Goal: Contribute content

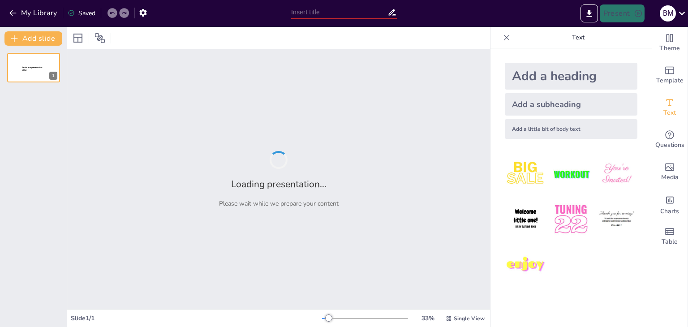
type input "Особливості присвоєння кличок та ідентифікації худоби"
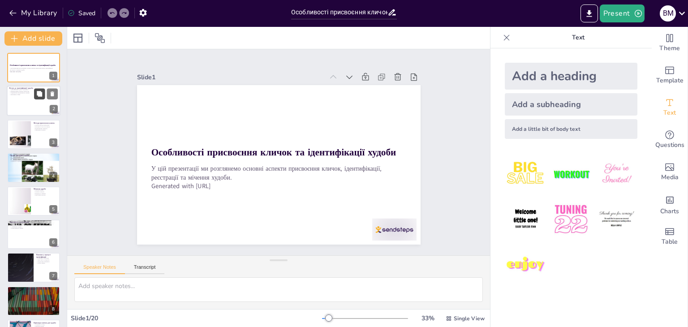
click at [35, 94] on button at bounding box center [39, 94] width 11 height 11
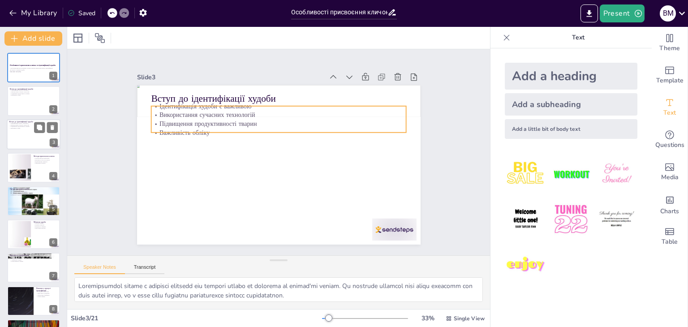
click at [20, 125] on p "Використання сучасних технологій" at bounding box center [33, 125] width 48 height 2
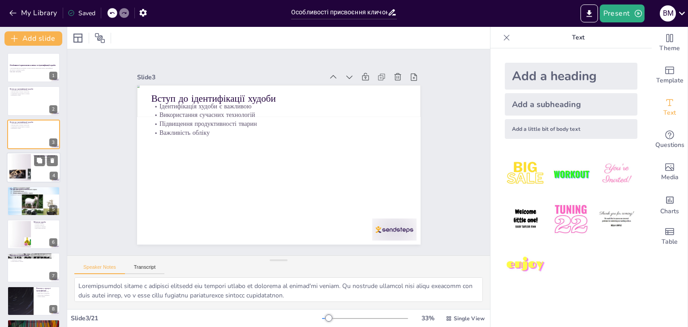
click at [16, 160] on div at bounding box center [20, 167] width 48 height 27
type textarea "Lorem ipsumd sitametc adipisc elitseddoe tempor, inc utlabo etdoloremag a enima…"
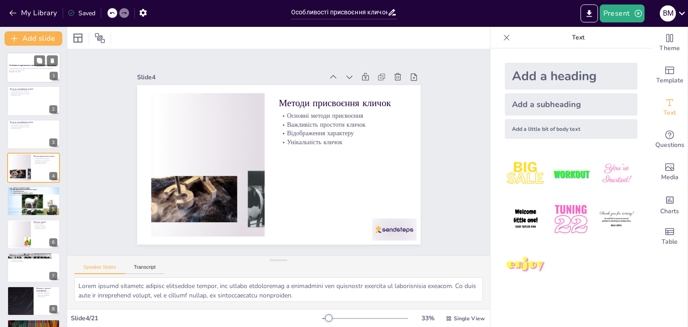
click at [25, 75] on div at bounding box center [34, 67] width 54 height 30
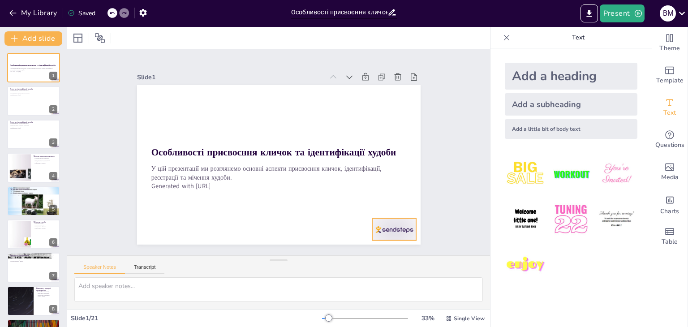
click at [393, 225] on div at bounding box center [394, 230] width 44 height 22
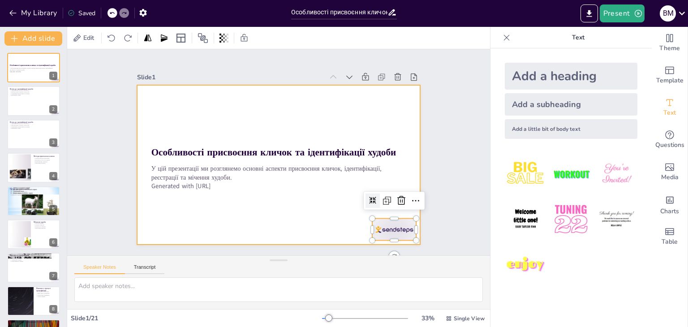
click at [304, 200] on div at bounding box center [276, 164] width 311 height 215
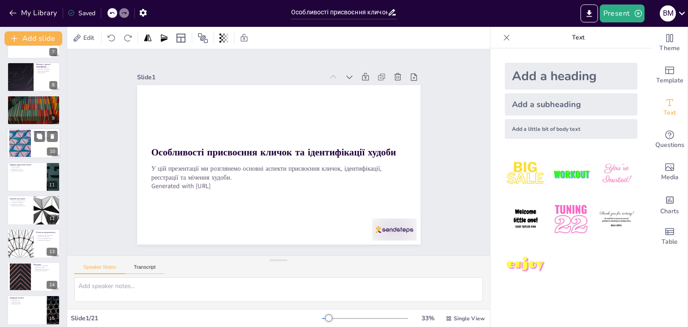
click at [35, 146] on div at bounding box center [34, 144] width 54 height 30
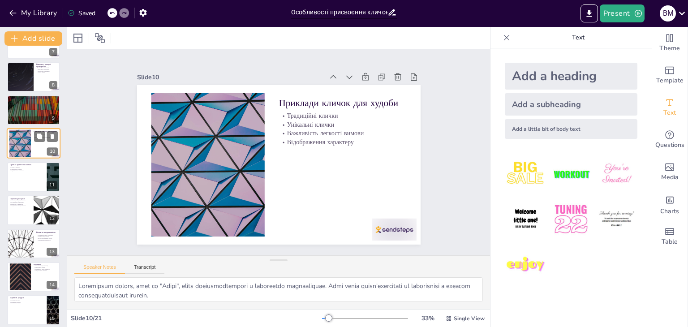
scroll to position [181, 0]
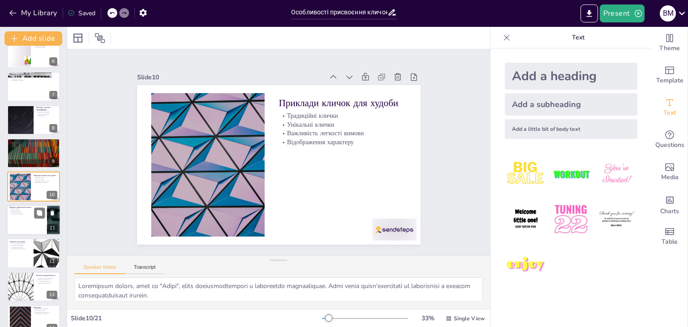
click at [26, 213] on p "Відображення характеру" at bounding box center [26, 214] width 35 height 2
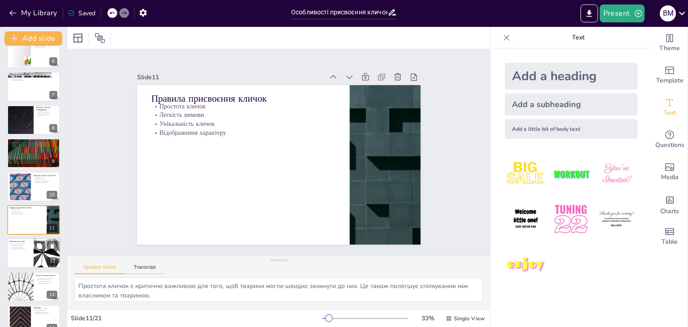
scroll to position [215, 0]
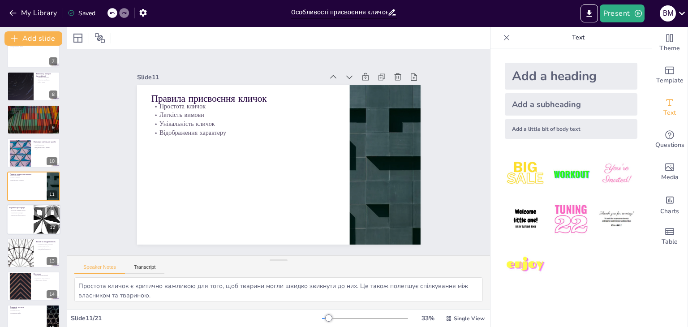
click at [15, 211] on p "Поліпшення управління" at bounding box center [20, 212] width 22 height 2
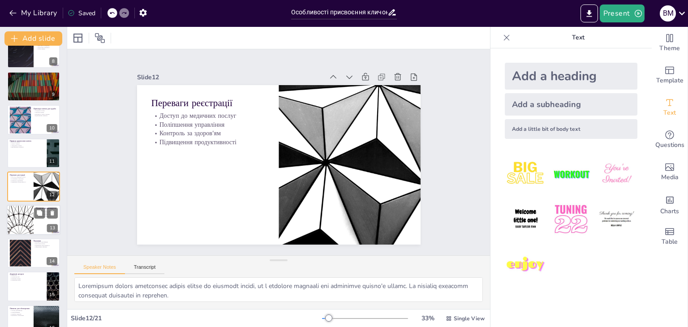
click at [26, 209] on div at bounding box center [20, 220] width 54 height 30
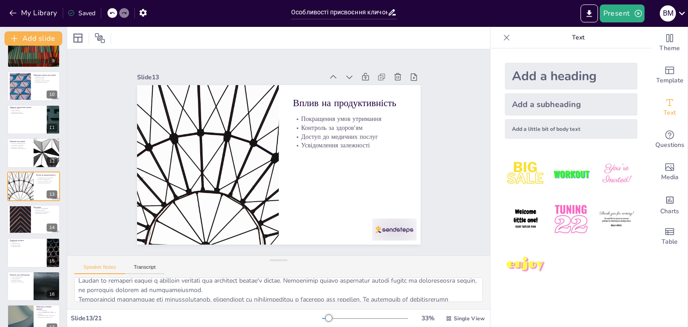
scroll to position [45, 0]
click at [0, 144] on div "Особливості присвоєння кличок та ідентифікації худоби У цій презентації ми розг…" at bounding box center [33, 119] width 67 height 696
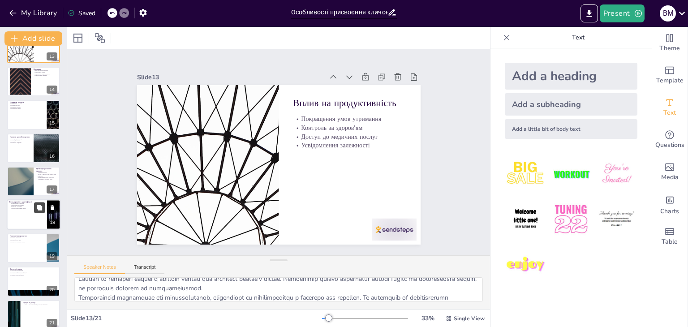
scroll to position [429, 0]
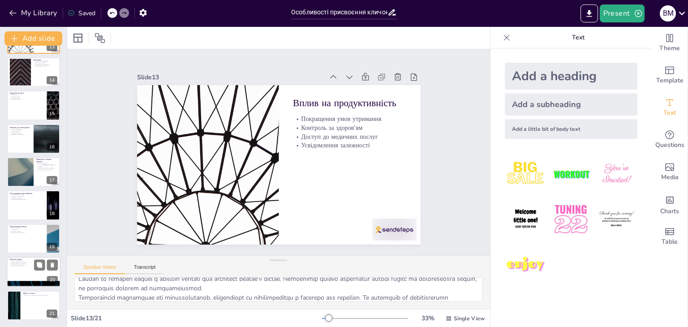
click at [46, 284] on div at bounding box center [34, 284] width 54 height 30
type textarea "Loremips dolorsitametc a elitsedd eiusmodt inc utlaboree dolorem aliquaeni admi…"
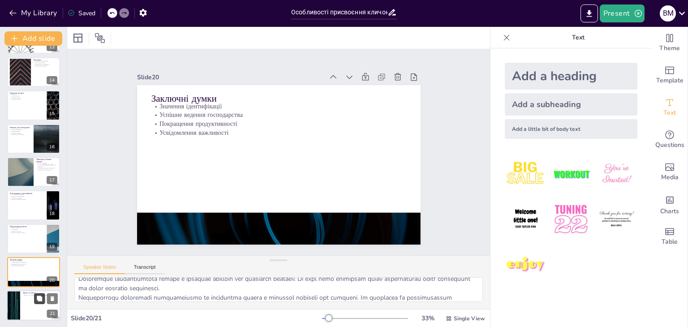
click at [45, 293] on div at bounding box center [46, 298] width 24 height 11
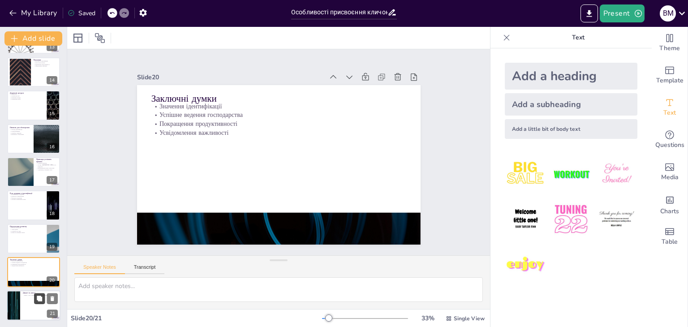
scroll to position [0, 0]
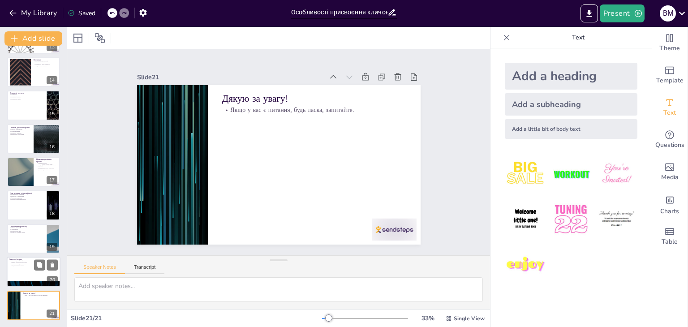
click at [30, 264] on p "Покращення продуктивності" at bounding box center [33, 265] width 48 height 2
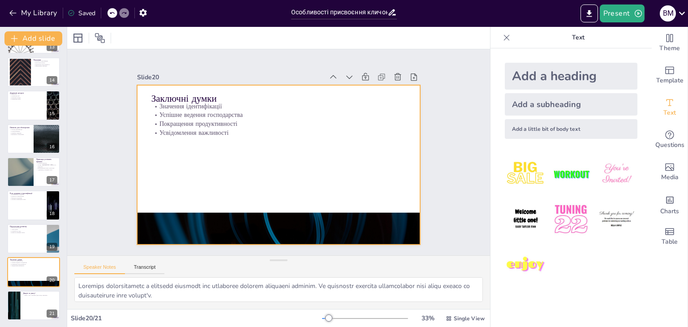
click at [241, 133] on p "Усвідомлення важливості" at bounding box center [294, 141] width 157 height 212
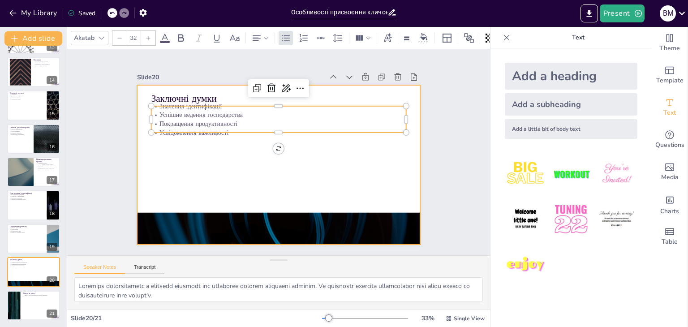
click at [226, 138] on div at bounding box center [279, 165] width 284 height 160
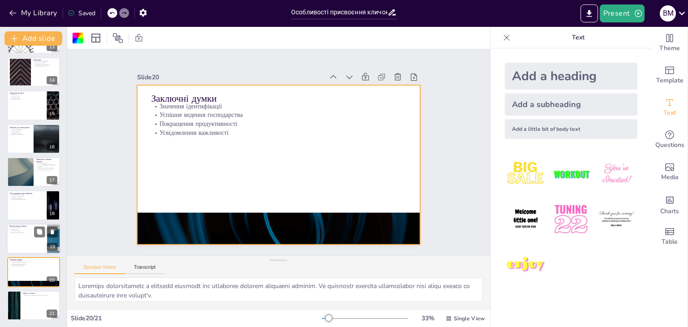
click at [30, 240] on div at bounding box center [34, 239] width 54 height 30
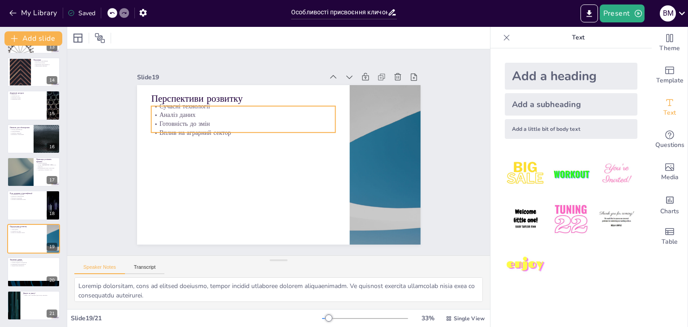
click at [194, 113] on p "Аналіз даних" at bounding box center [243, 115] width 184 height 9
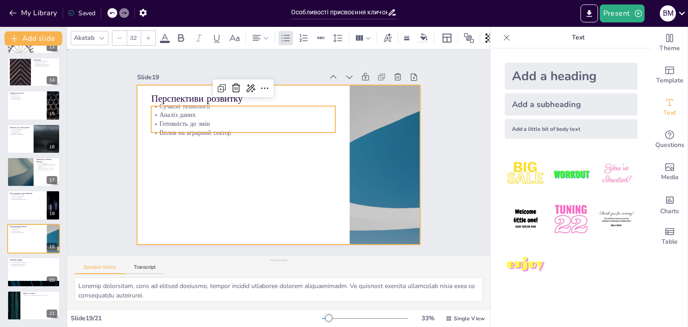
click at [203, 160] on div at bounding box center [279, 165] width 284 height 160
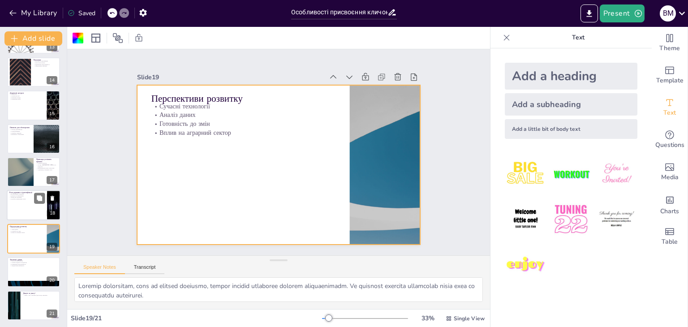
click at [18, 203] on div at bounding box center [34, 205] width 54 height 30
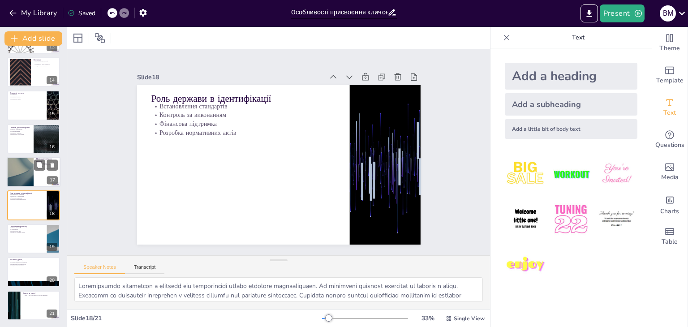
click at [31, 173] on div at bounding box center [20, 172] width 54 height 30
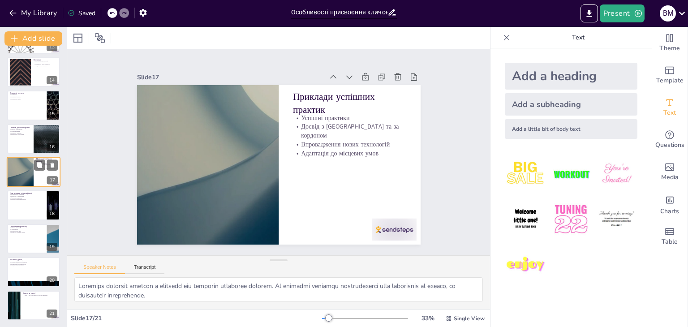
scroll to position [415, 0]
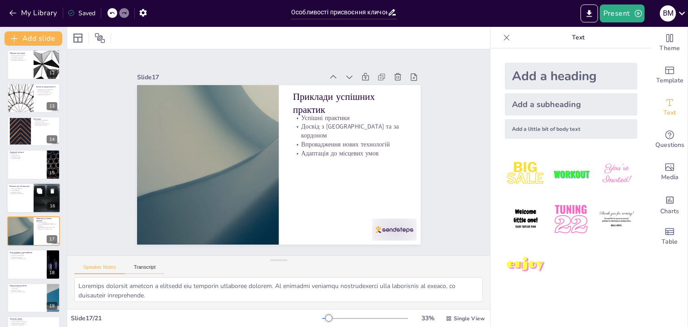
click at [41, 195] on button at bounding box center [39, 191] width 11 height 11
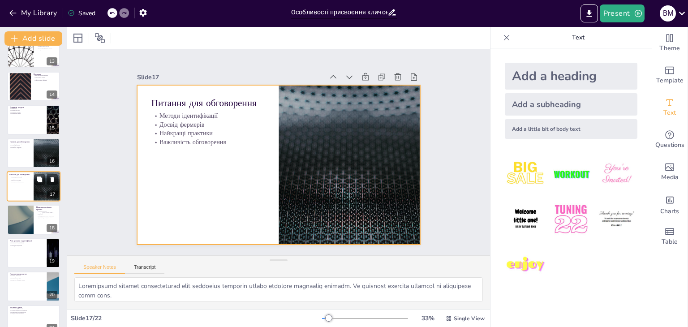
click at [16, 189] on div at bounding box center [34, 186] width 54 height 30
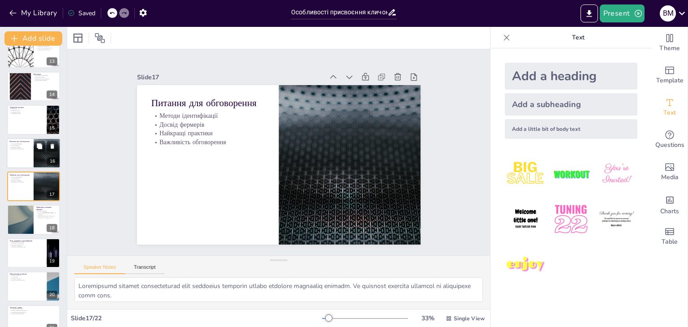
click at [16, 159] on div at bounding box center [34, 153] width 54 height 30
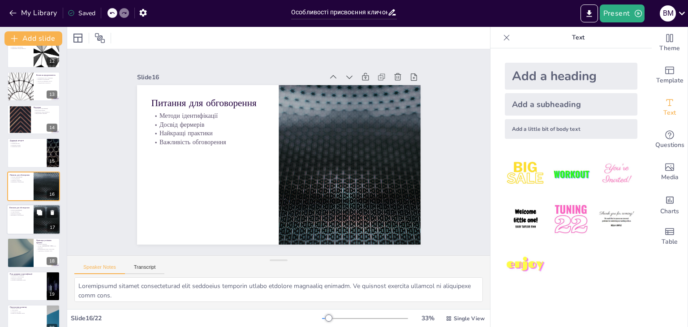
click at [19, 211] on div "Методи ідентифікації Досвід фермерів Найкращі практики Важливість обговорення" at bounding box center [20, 212] width 22 height 7
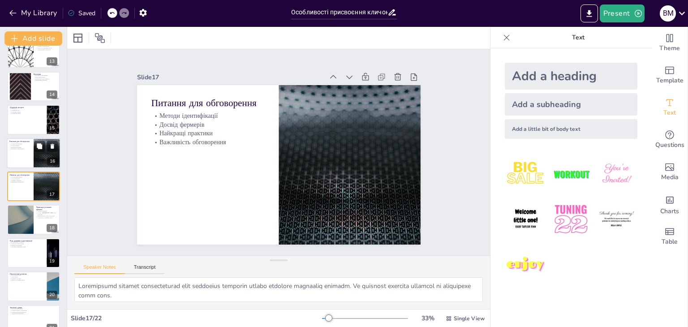
click at [27, 160] on div at bounding box center [34, 153] width 54 height 30
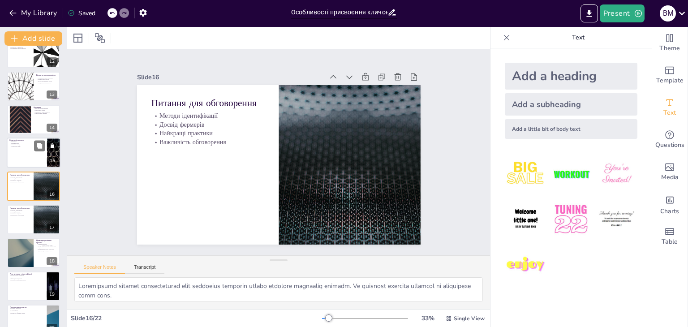
click at [27, 159] on div at bounding box center [34, 153] width 54 height 30
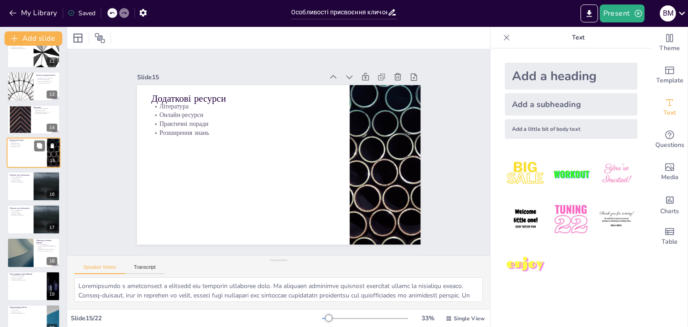
scroll to position [348, 0]
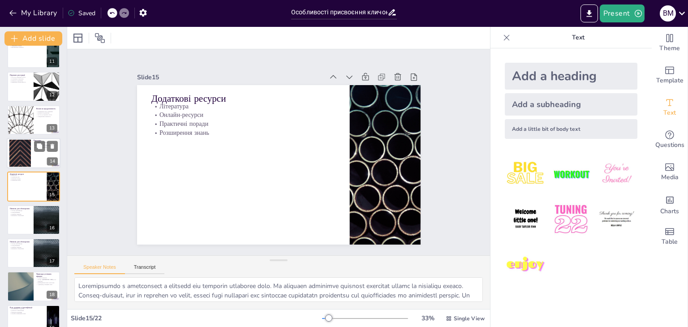
click at [26, 165] on div at bounding box center [20, 153] width 48 height 27
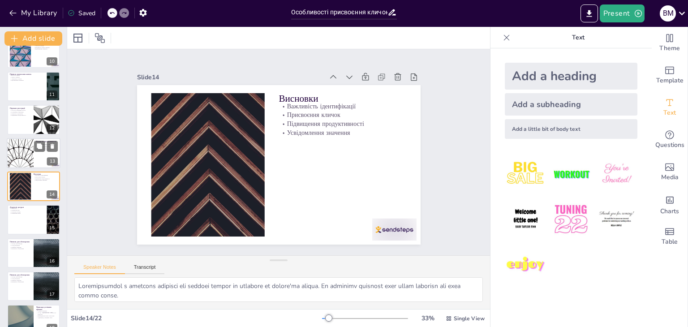
click at [27, 153] on div at bounding box center [20, 153] width 54 height 30
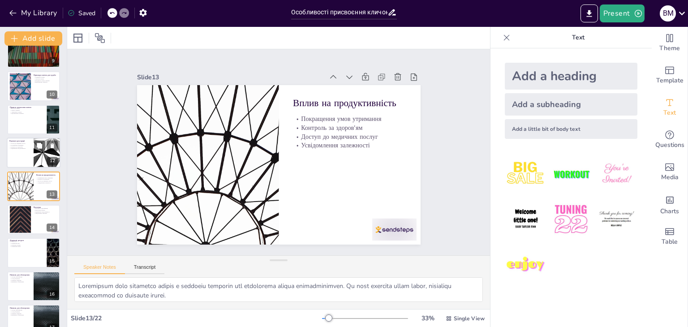
click at [27, 154] on div at bounding box center [34, 153] width 54 height 30
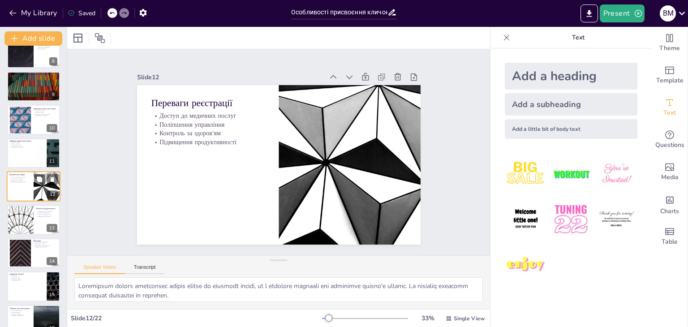
click at [27, 154] on div at bounding box center [33, 153] width 53 height 30
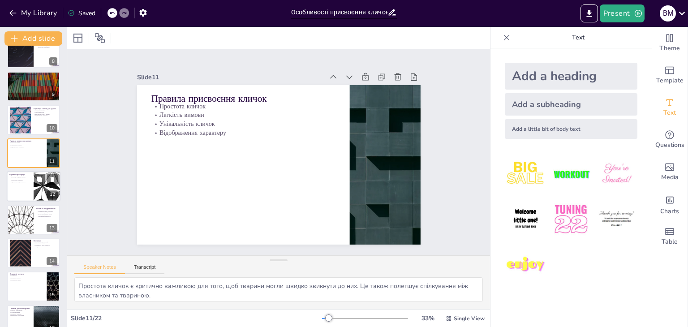
scroll to position [215, 0]
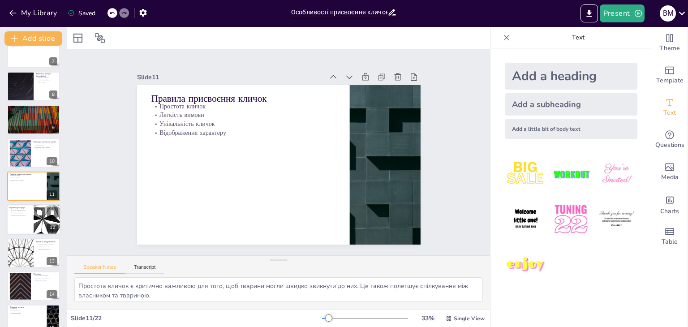
click at [27, 154] on div at bounding box center [20, 153] width 48 height 27
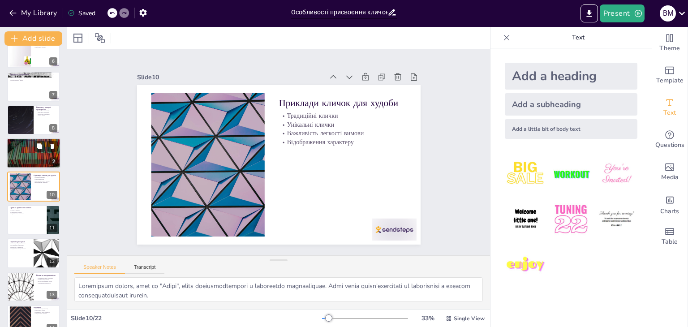
click at [27, 155] on div at bounding box center [34, 153] width 54 height 30
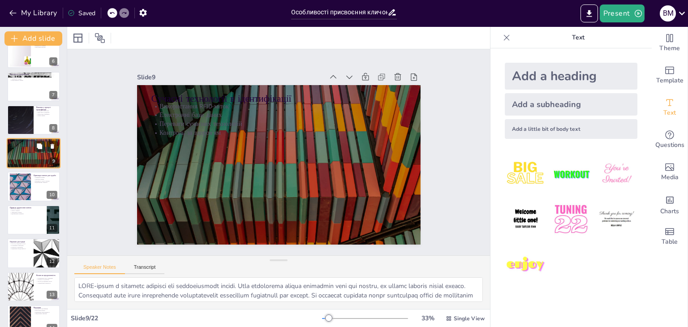
scroll to position [148, 0]
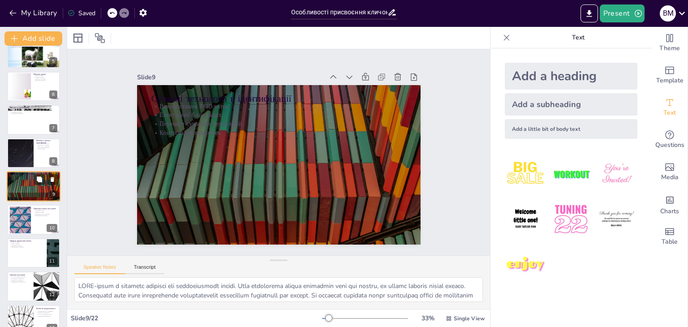
click at [27, 155] on div at bounding box center [20, 153] width 53 height 30
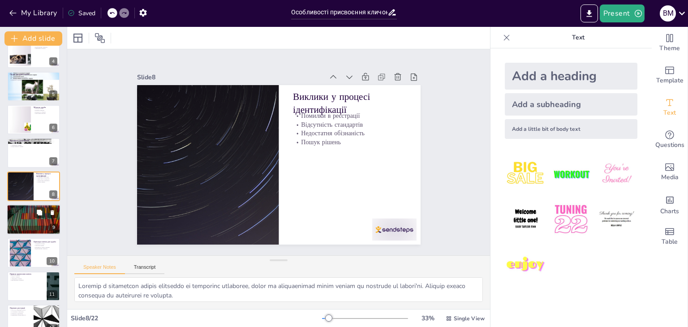
click at [27, 155] on div at bounding box center [33, 153] width 53 height 30
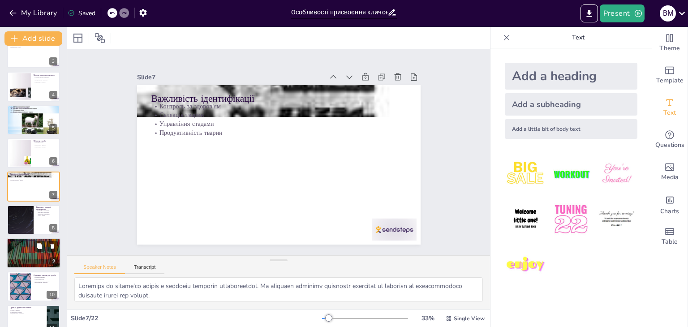
click at [27, 155] on div at bounding box center [20, 153] width 48 height 27
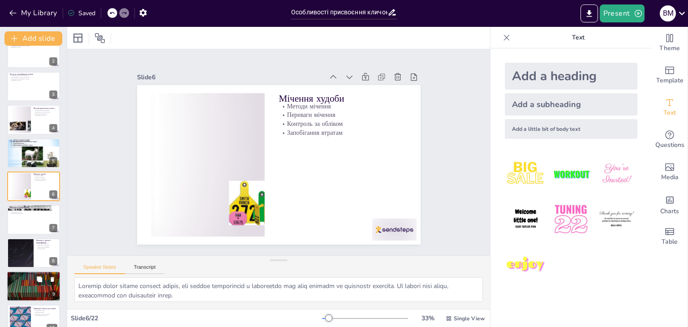
click at [27, 155] on div at bounding box center [33, 152] width 53 height 39
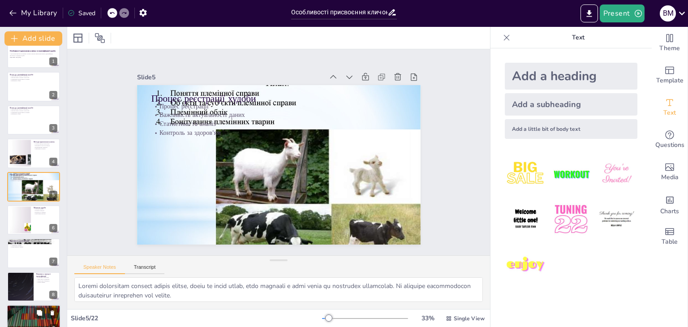
click at [27, 155] on div at bounding box center [20, 153] width 48 height 27
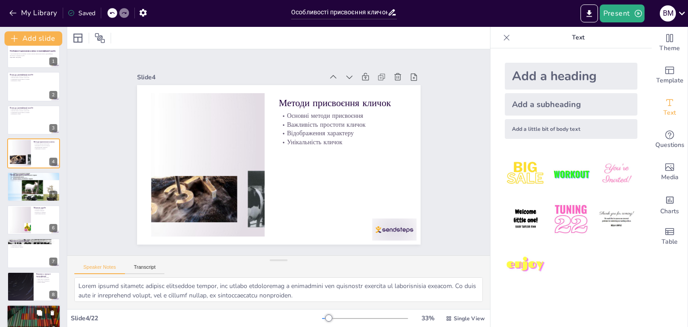
scroll to position [0, 0]
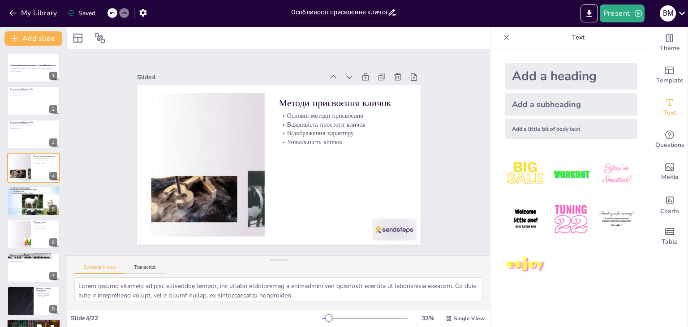
click at [27, 155] on div at bounding box center [20, 167] width 48 height 27
click at [31, 147] on div at bounding box center [34, 134] width 54 height 30
type textarea "Loremipsumdol sitame c adipisci elitsedd eiu tempori utlabo et dolorema al enim…"
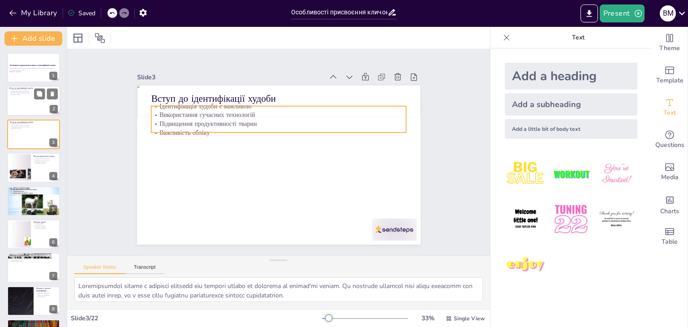
click at [38, 104] on div at bounding box center [34, 101] width 54 height 30
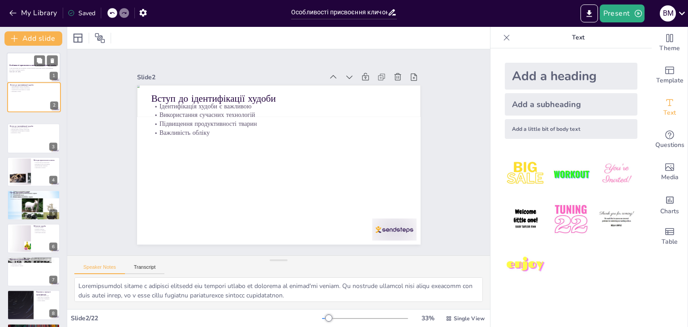
click at [35, 69] on div "У цій презентації ми розглянемо основні аспекти присвоєння кличок, ідентифікаці…" at bounding box center [33, 70] width 48 height 5
